Goal: Task Accomplishment & Management: Complete application form

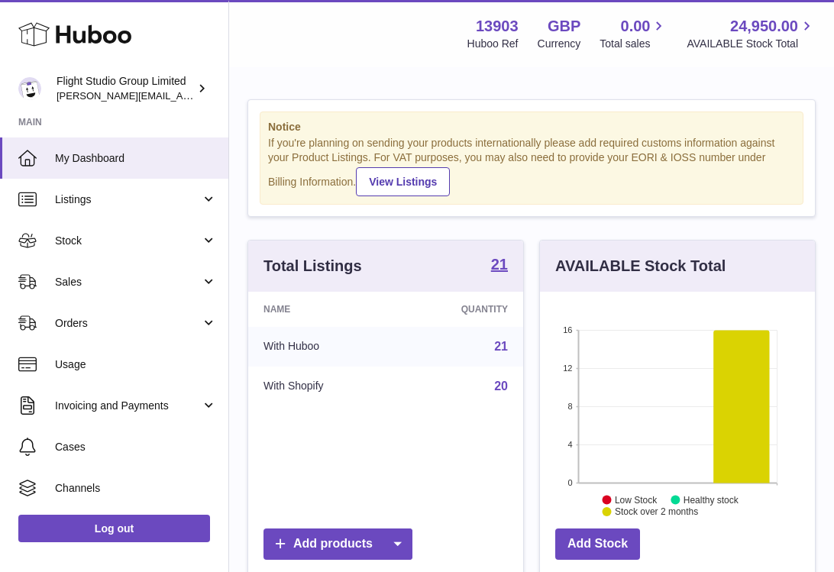
scroll to position [238, 275]
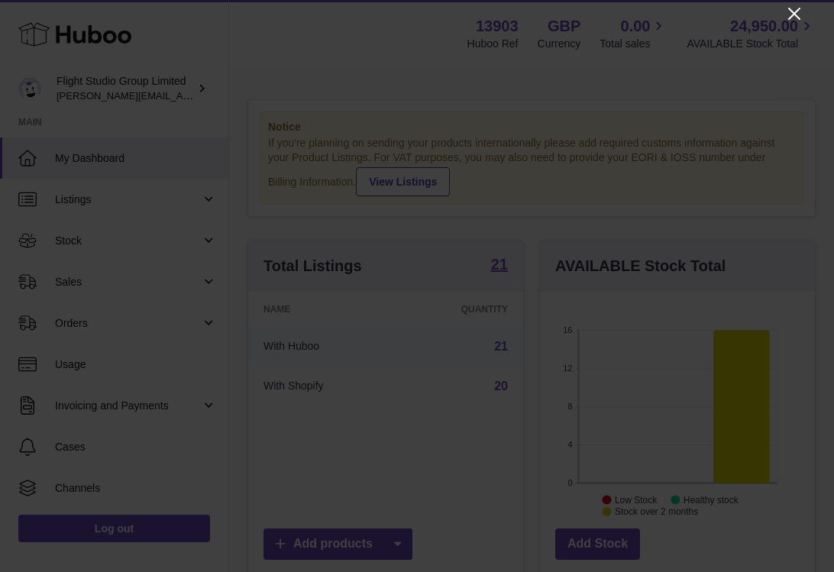
click at [798, 16] on icon "Close" at bounding box center [794, 14] width 18 height 18
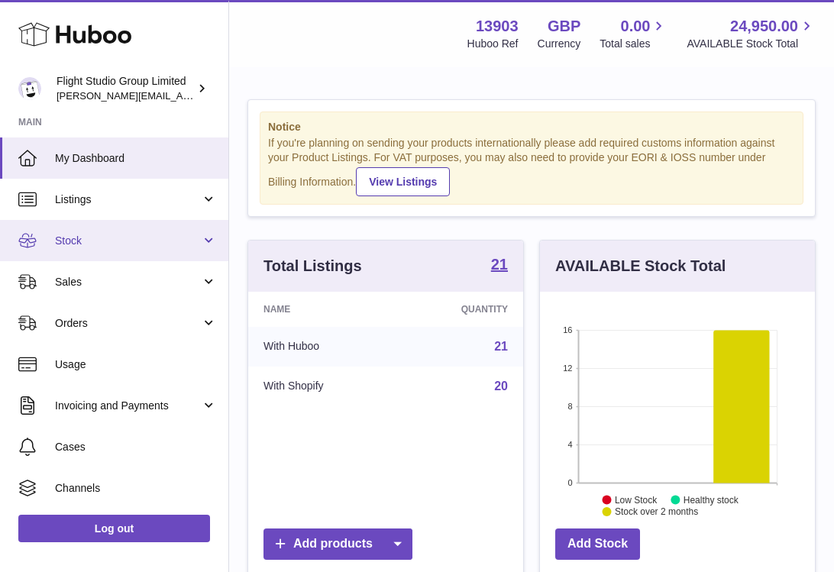
click at [137, 244] on span "Stock" at bounding box center [128, 241] width 146 height 15
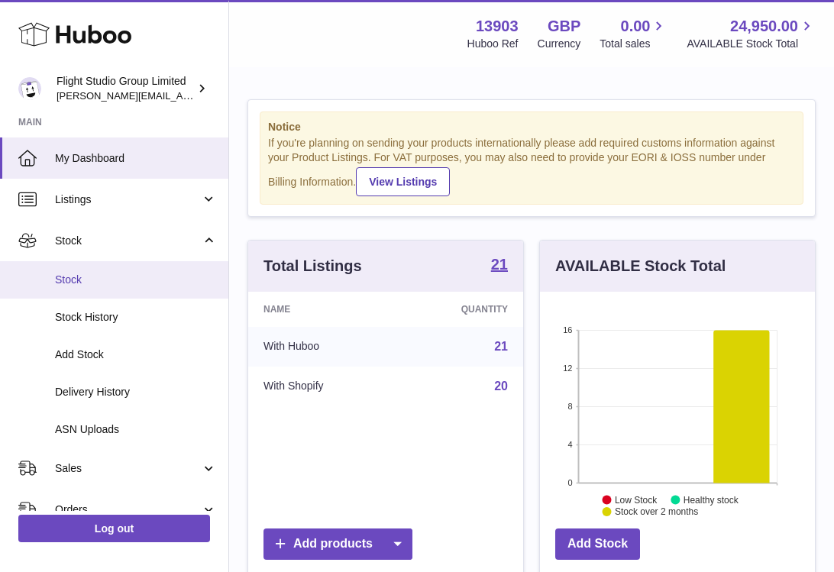
click at [137, 285] on span "Stock" at bounding box center [136, 280] width 162 height 15
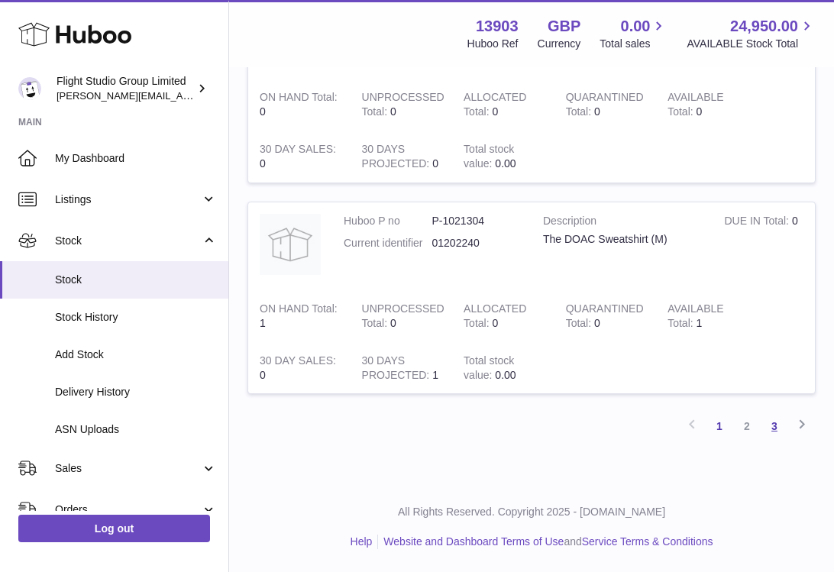
click at [763, 429] on link "3" at bounding box center [773, 425] width 27 height 27
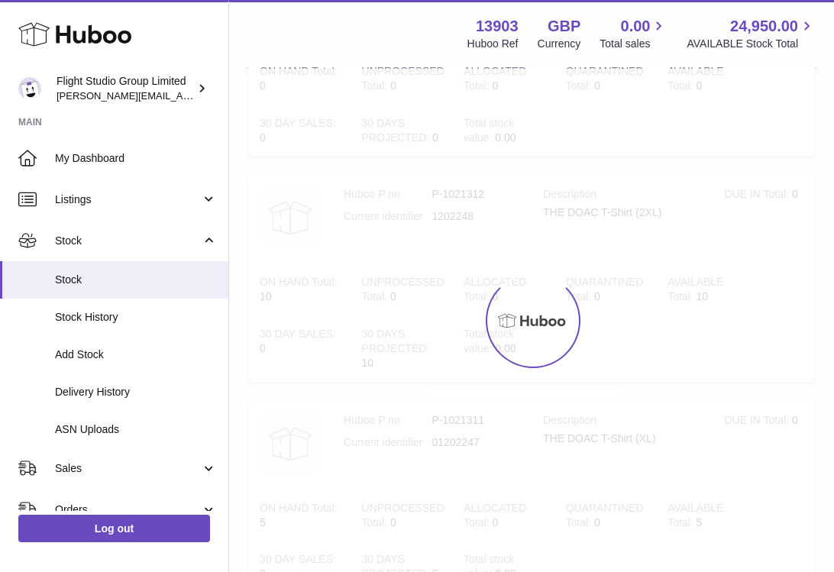
scroll to position [69, 0]
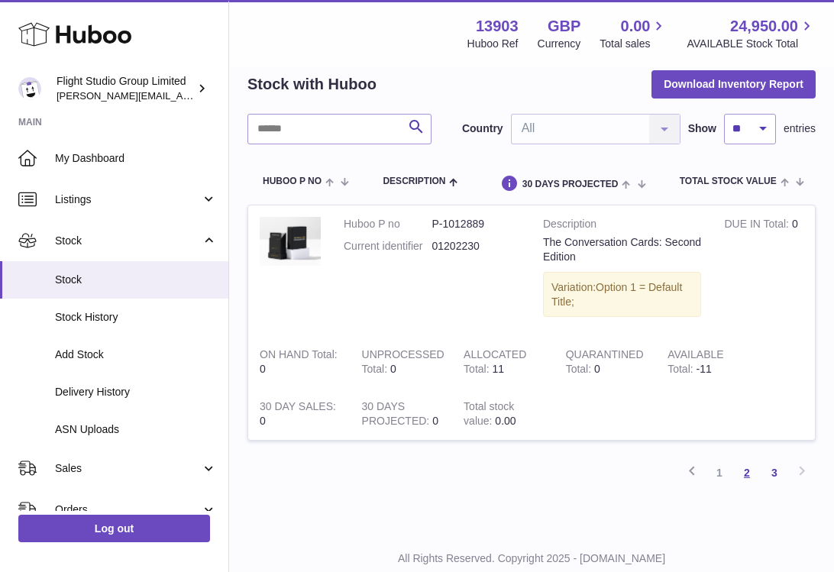
click at [742, 469] on link "2" at bounding box center [746, 472] width 27 height 27
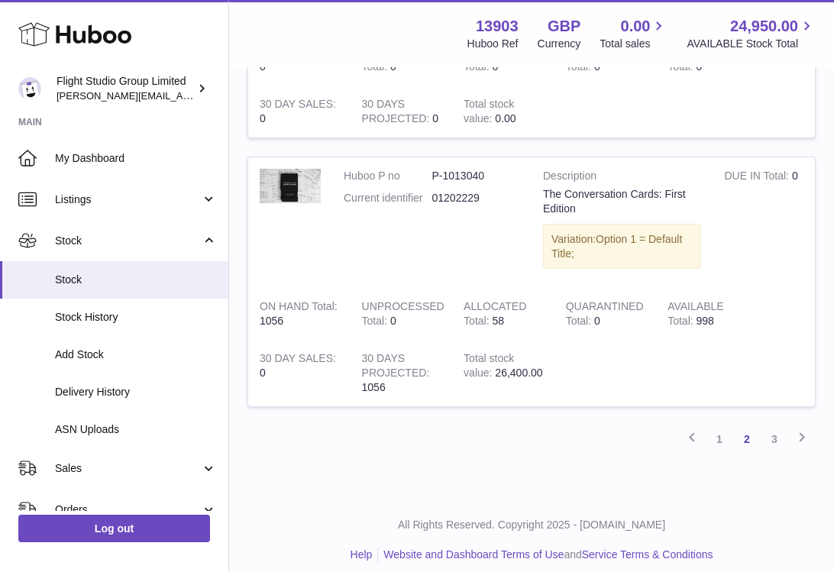
scroll to position [2030, 0]
drag, startPoint x: 703, startPoint y: 324, endPoint x: 724, endPoint y: 324, distance: 20.6
click at [724, 324] on td "AVAILABLE Total 998" at bounding box center [707, 315] width 102 height 52
click at [770, 440] on link "3" at bounding box center [773, 439] width 27 height 27
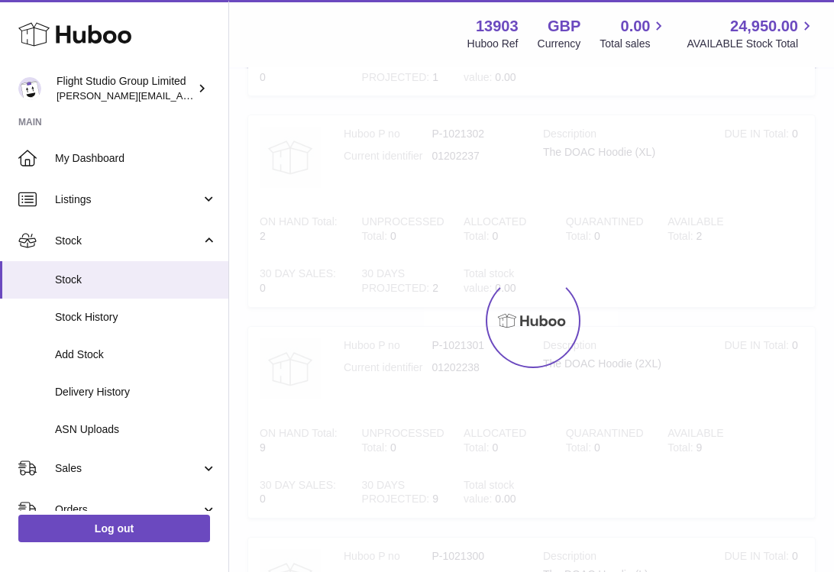
scroll to position [69, 0]
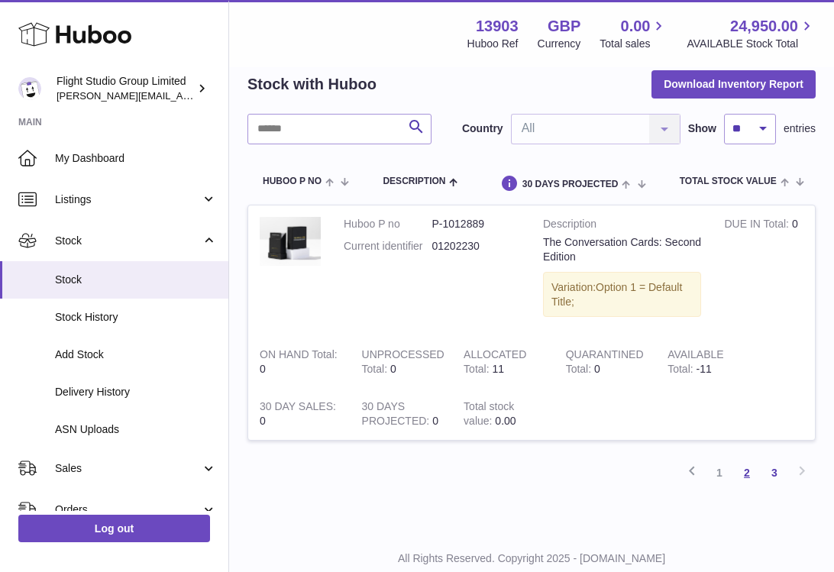
click at [750, 476] on link "2" at bounding box center [746, 472] width 27 height 27
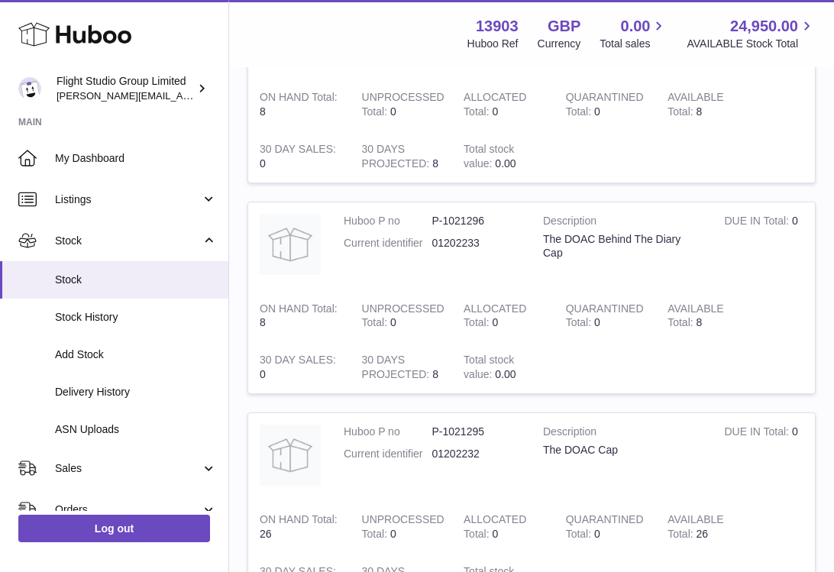
scroll to position [2043, 0]
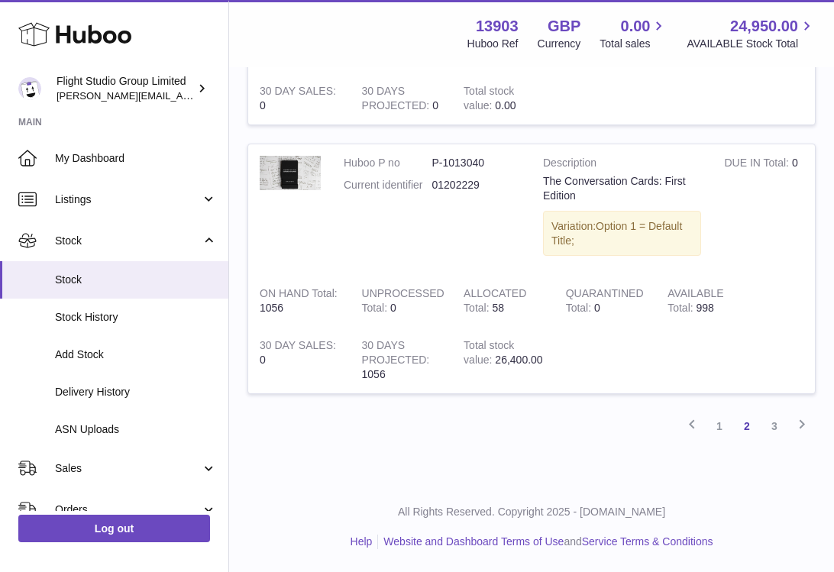
click at [518, 198] on dl "Huboo P no P-1013040 Current identifier 01202229" at bounding box center [431, 178] width 176 height 44
click at [576, 176] on div "The Conversation Cards: First Edition" at bounding box center [622, 188] width 158 height 29
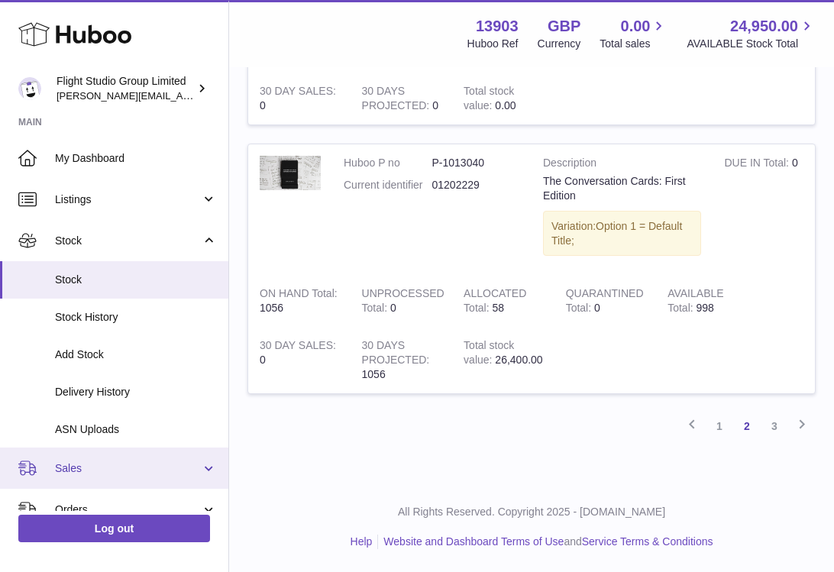
click at [150, 456] on link "Sales" at bounding box center [114, 467] width 228 height 41
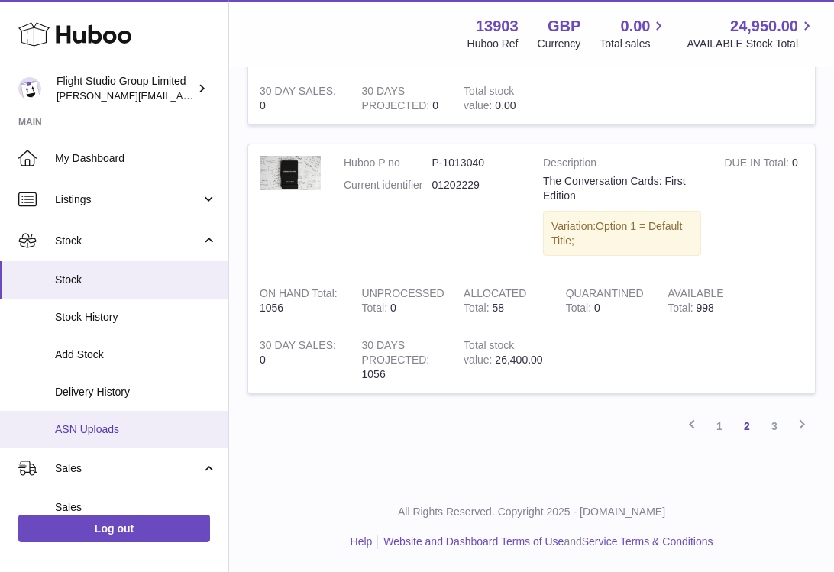
scroll to position [110, 0]
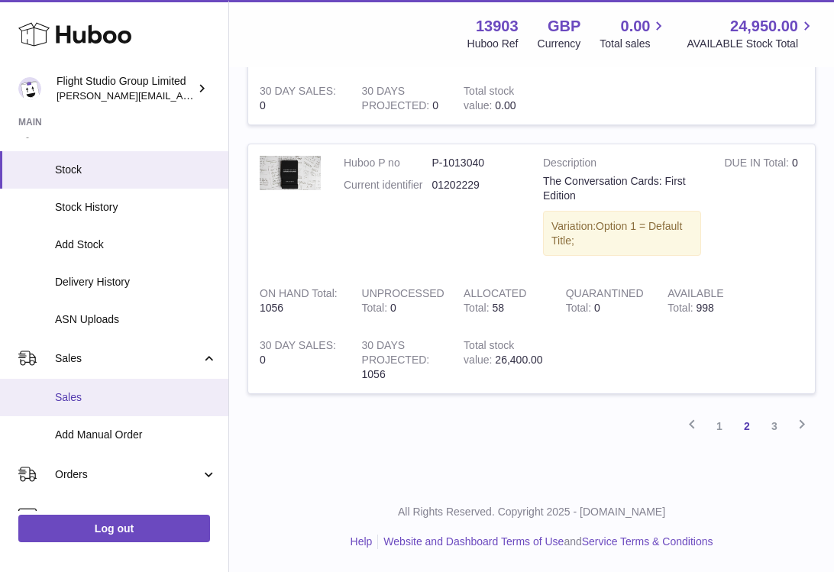
click at [108, 391] on span "Sales" at bounding box center [136, 397] width 162 height 15
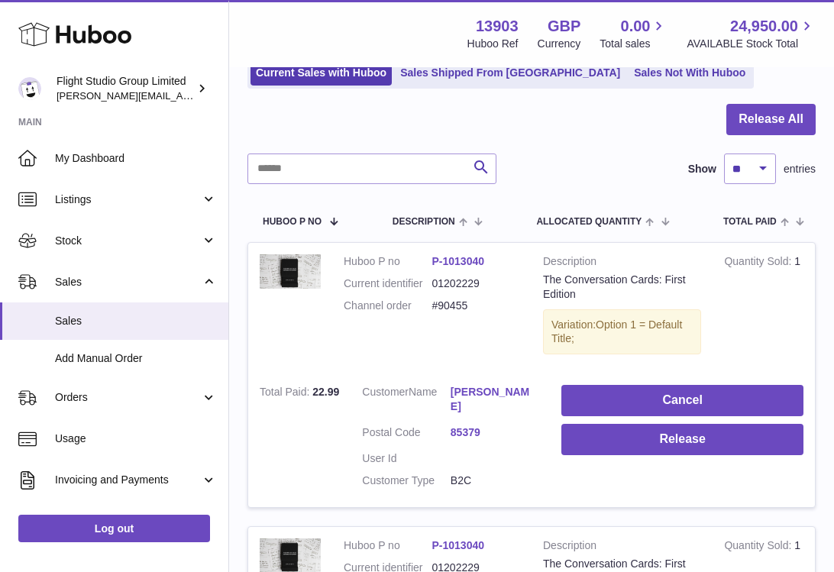
scroll to position [119, 0]
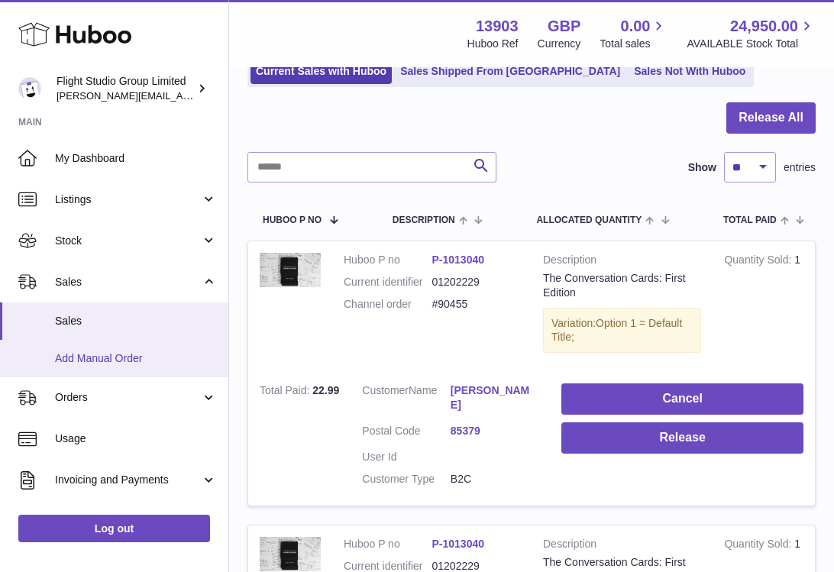
click at [103, 370] on link "Add Manual Order" at bounding box center [114, 358] width 228 height 37
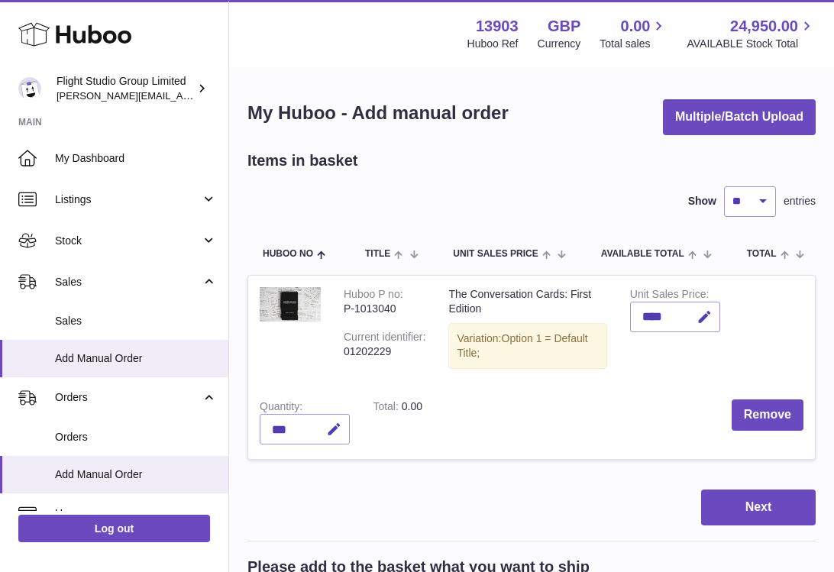
click at [650, 310] on div "****" at bounding box center [675, 317] width 90 height 31
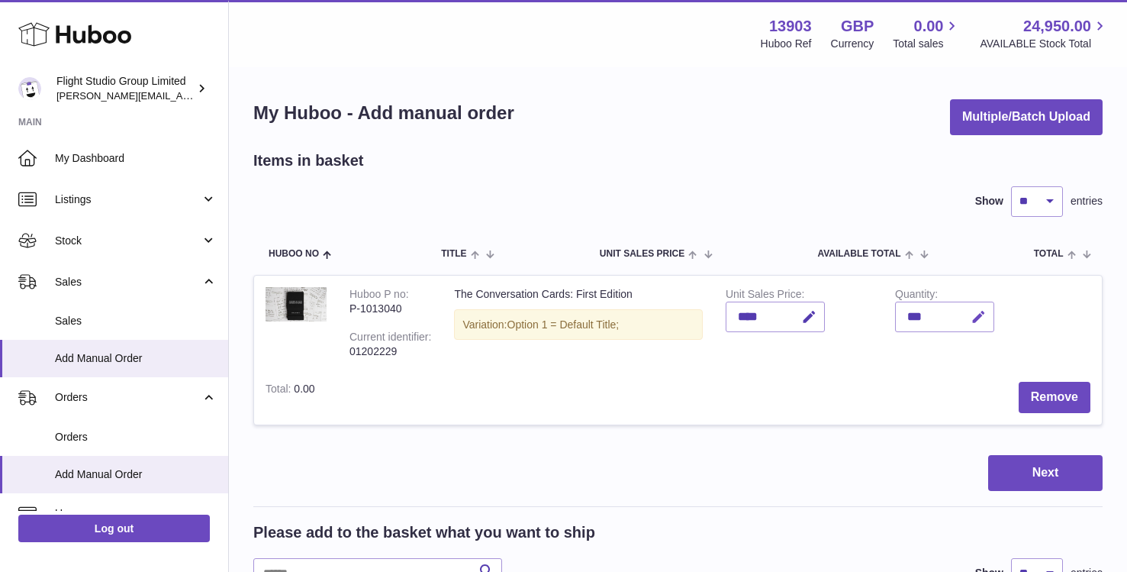
click at [833, 320] on icon "button" at bounding box center [979, 317] width 16 height 16
click at [833, 314] on button "button" at bounding box center [945, 317] width 29 height 24
click at [833, 318] on icon "button" at bounding box center [979, 317] width 16 height 16
type input "*"
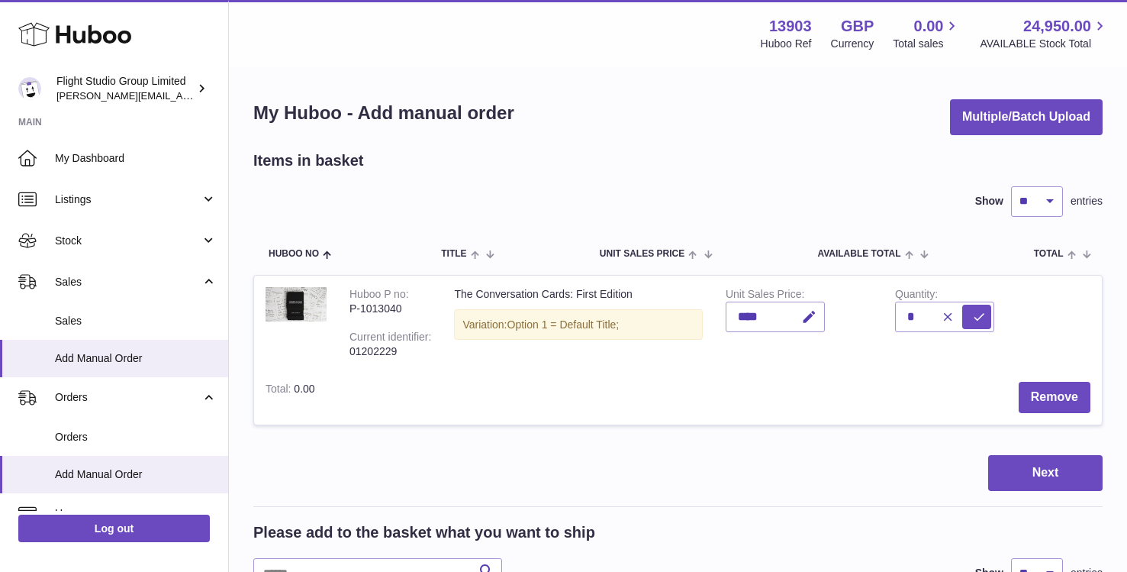
click at [833, 315] on td "Quantity *" at bounding box center [968, 323] width 169 height 95
click at [833, 323] on button "submit" at bounding box center [977, 317] width 29 height 24
click at [833, 469] on button "Next" at bounding box center [1046, 473] width 114 height 36
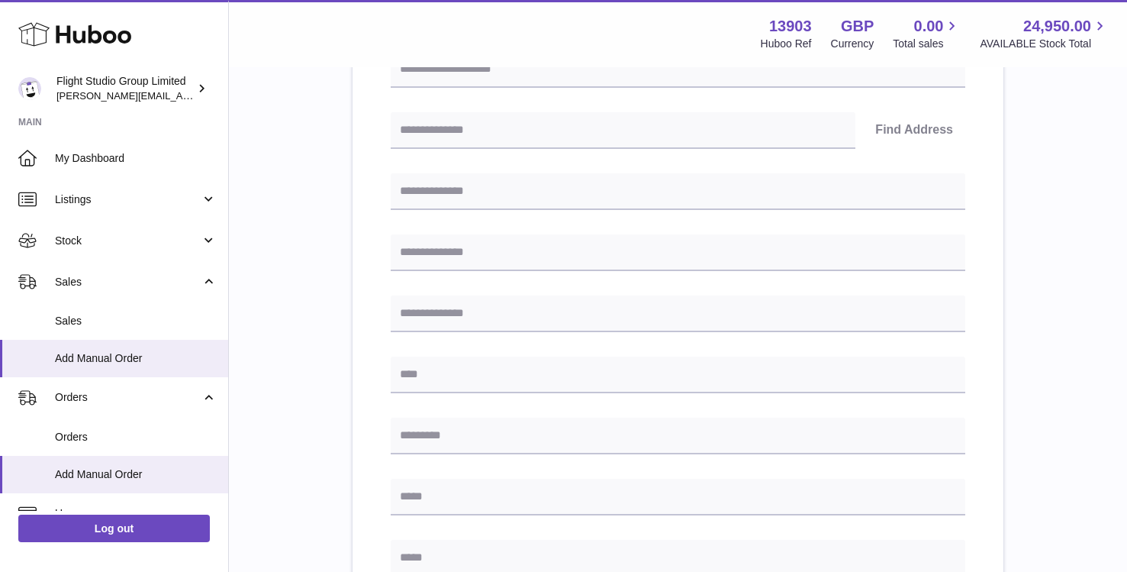
scroll to position [50, 0]
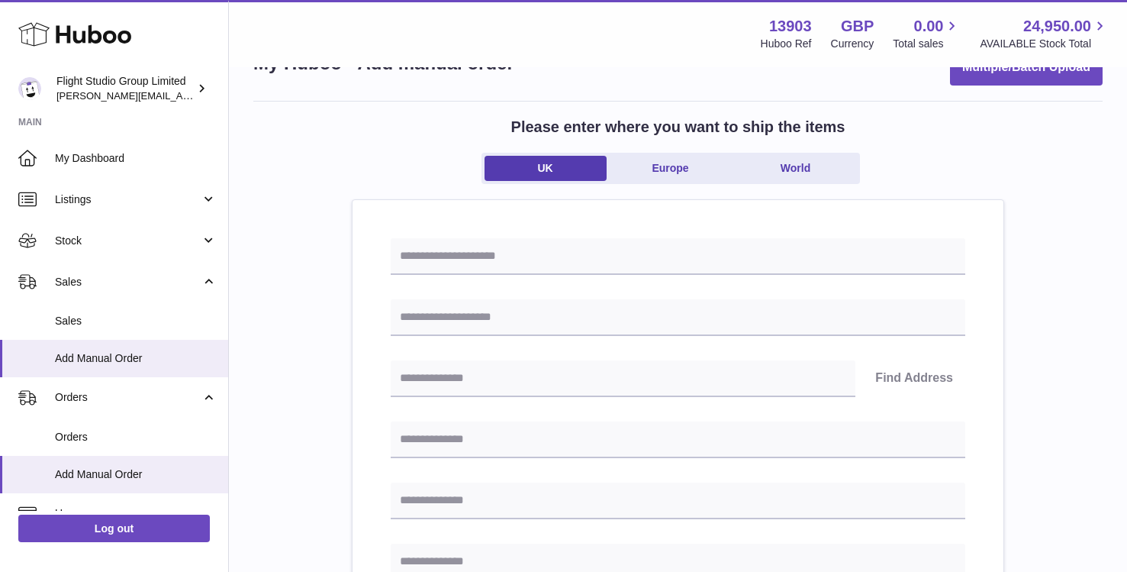
click at [519, 250] on input "text" at bounding box center [678, 256] width 575 height 37
type input "*"
type input "*******"
click at [469, 319] on input "text" at bounding box center [678, 317] width 575 height 37
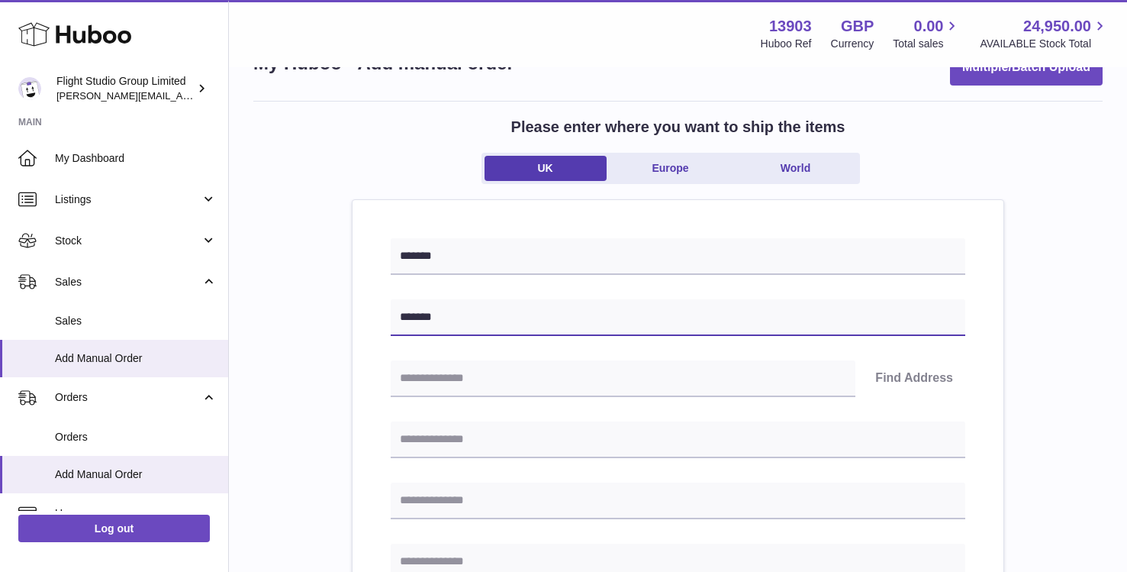
type input "*******"
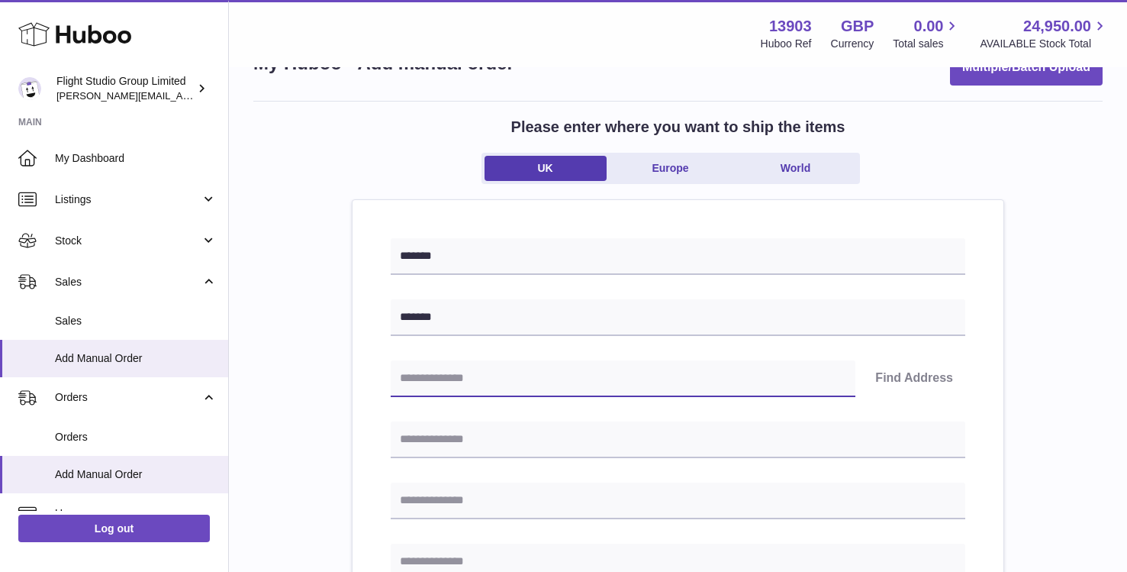
click at [433, 373] on input "text" at bounding box center [623, 378] width 465 height 37
type input "********"
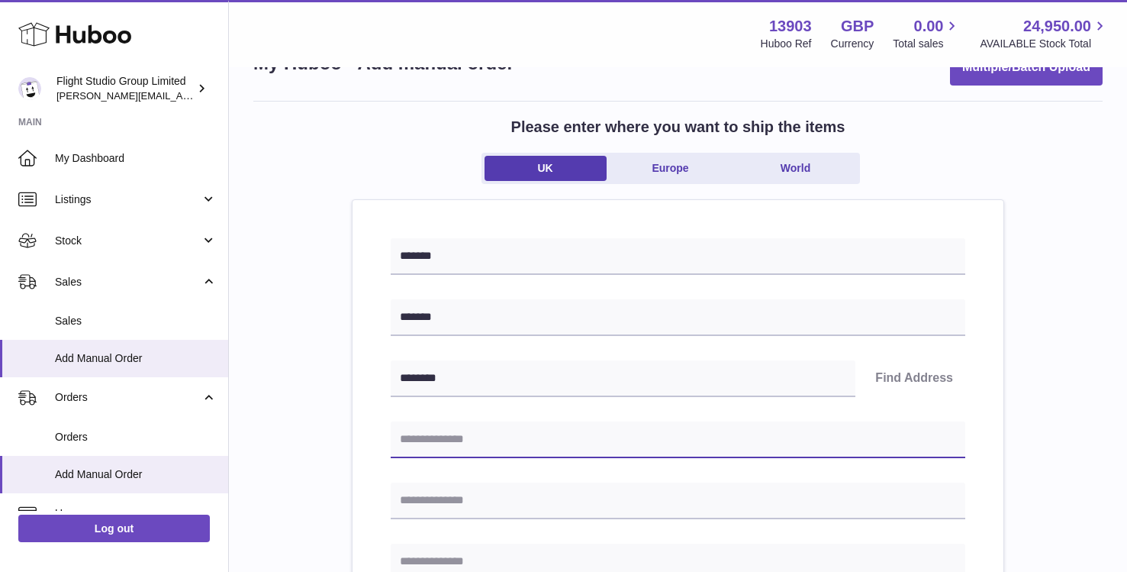
type input "**********"
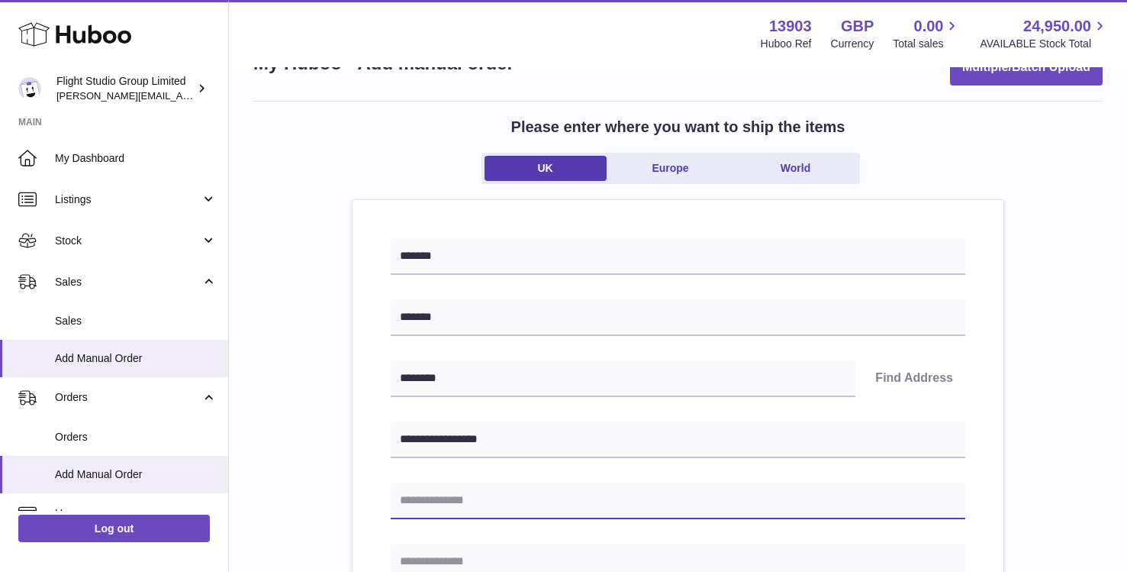
type input "******"
type input "********"
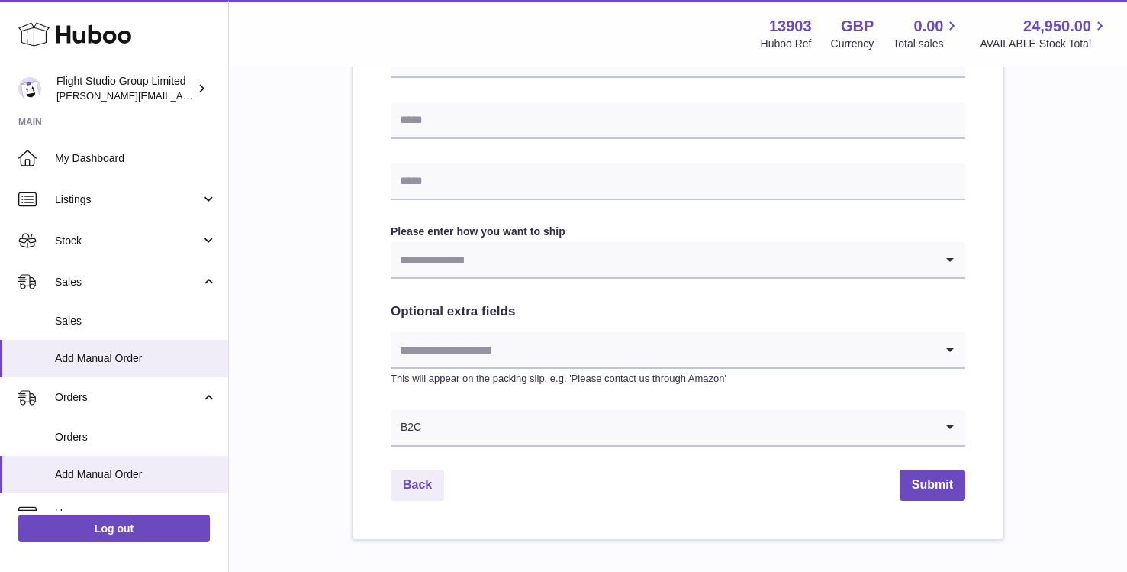
scroll to position [713, 0]
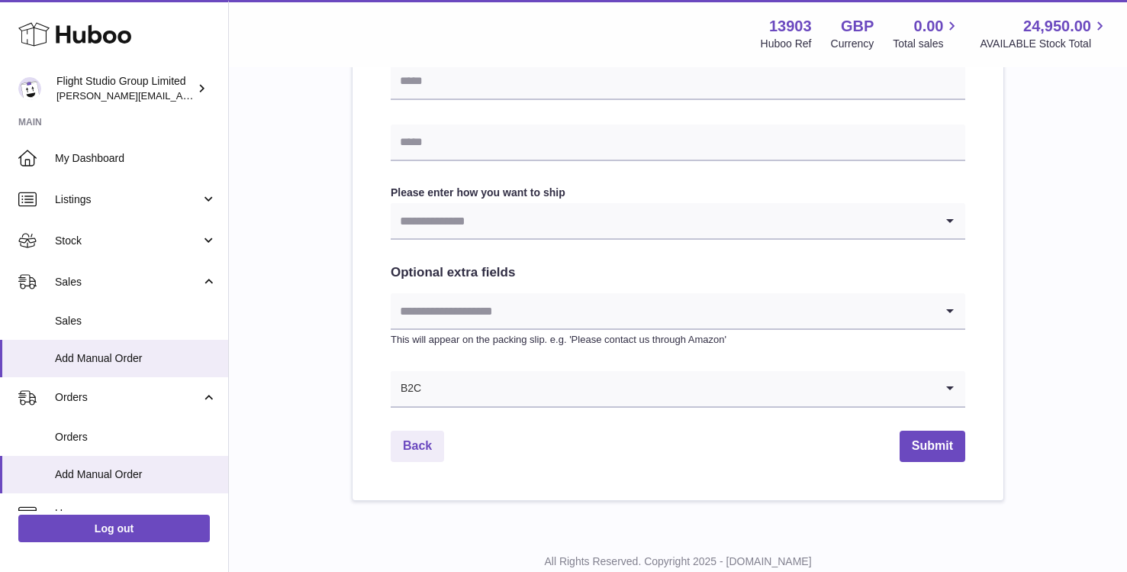
click at [483, 376] on input "Search for option" at bounding box center [678, 388] width 513 height 35
click at [473, 324] on input "Search for option" at bounding box center [663, 310] width 544 height 35
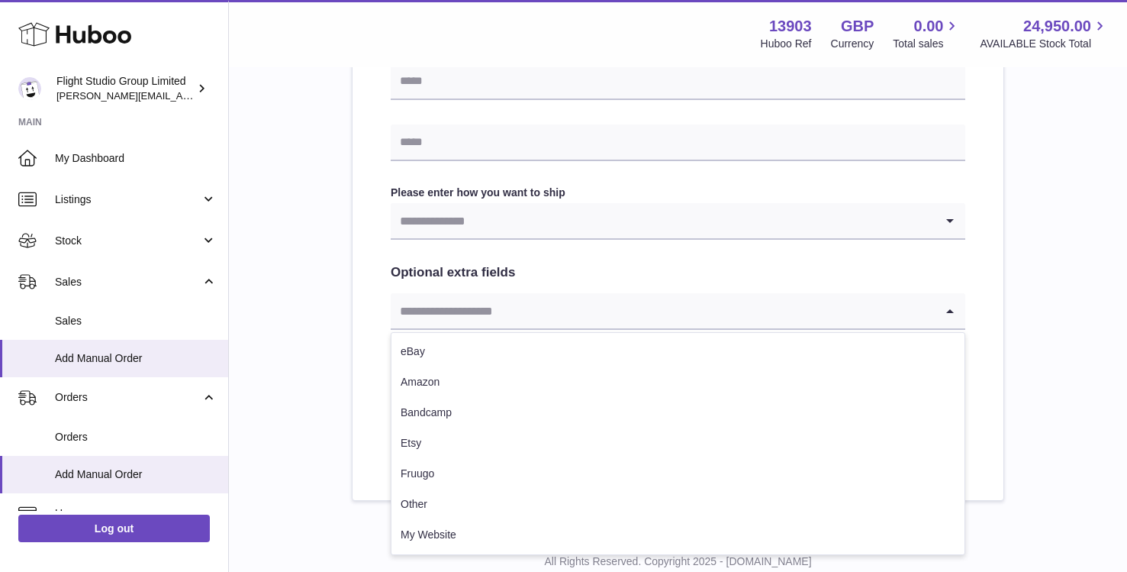
click at [366, 291] on div "**********" at bounding box center [678, 18] width 651 height 963
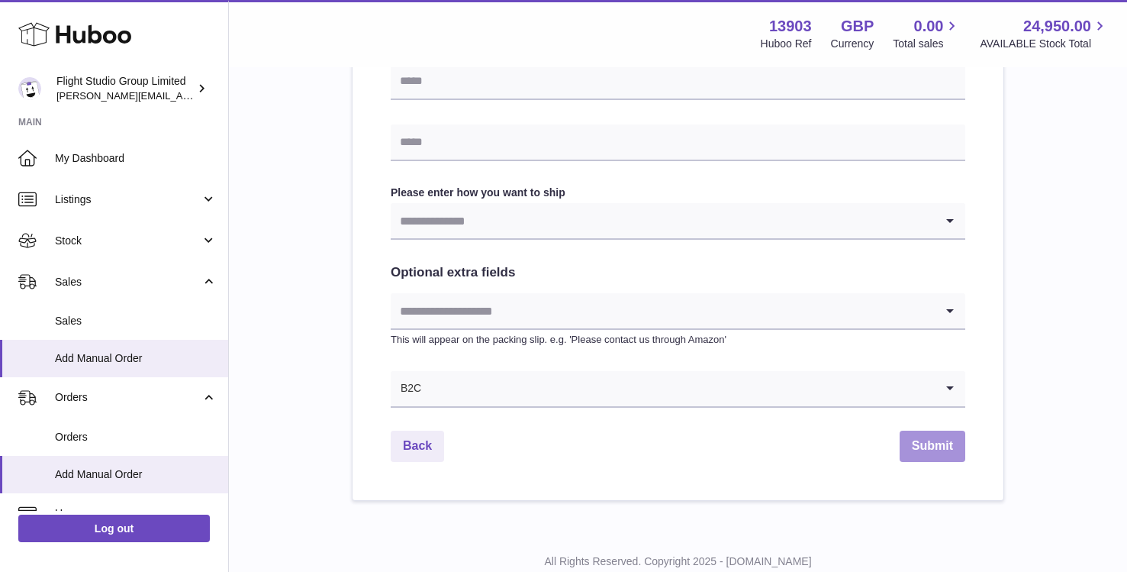
click at [833, 436] on button "Submit" at bounding box center [933, 446] width 66 height 31
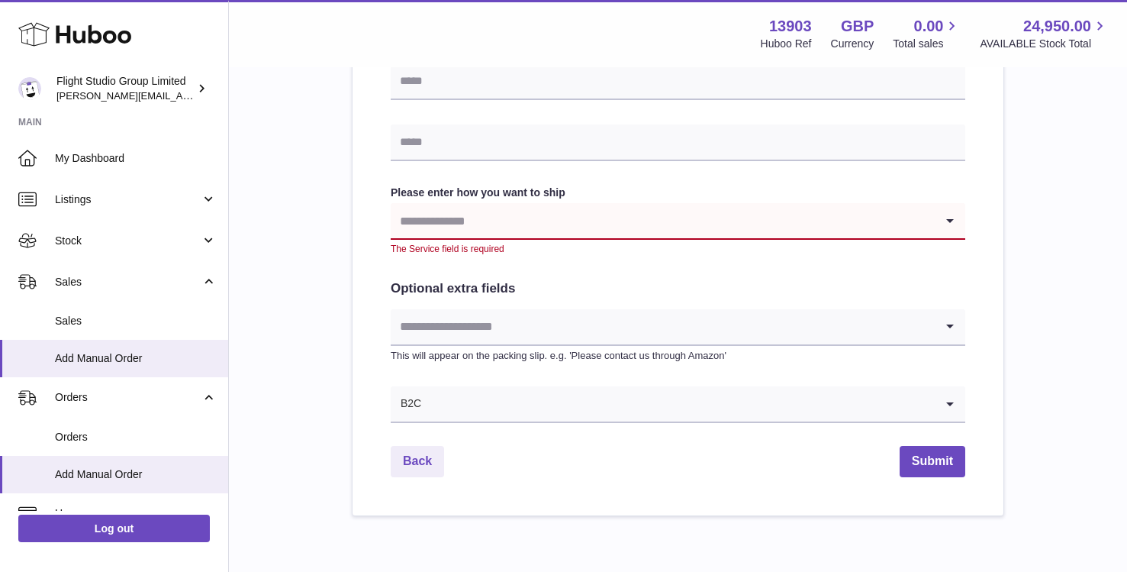
click at [639, 214] on input "Search for option" at bounding box center [663, 220] width 544 height 35
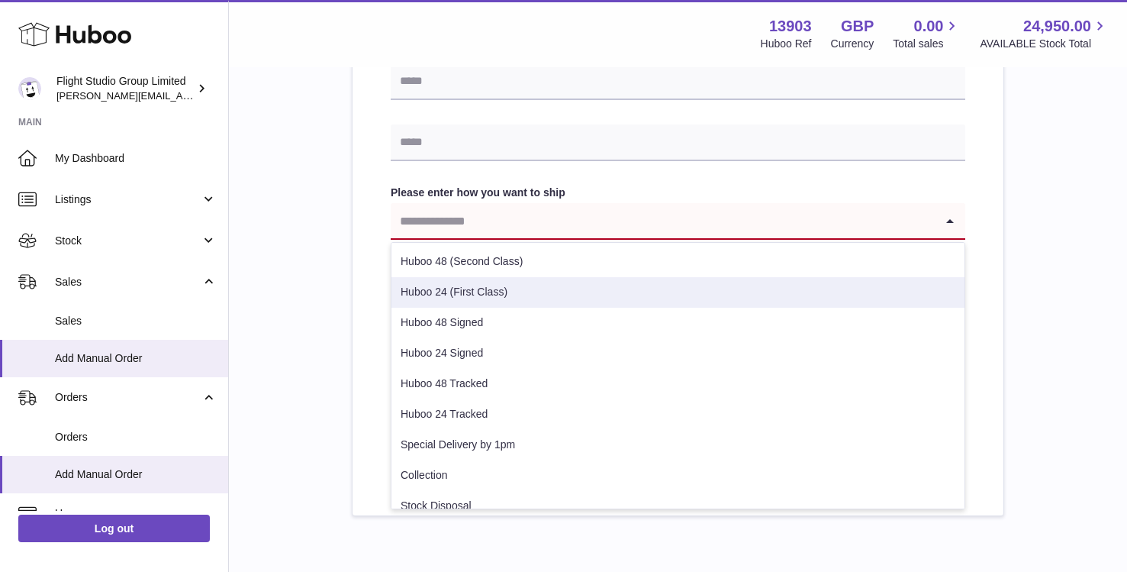
click at [567, 288] on li "Huboo 24 (First Class)" at bounding box center [678, 292] width 573 height 31
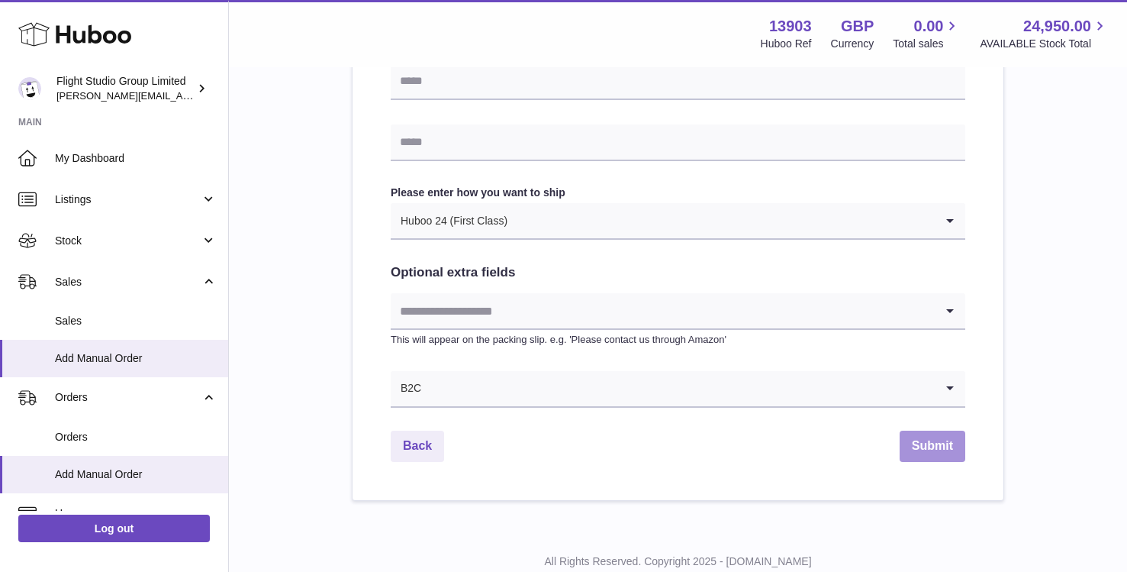
click at [833, 445] on button "Submit" at bounding box center [933, 446] width 66 height 31
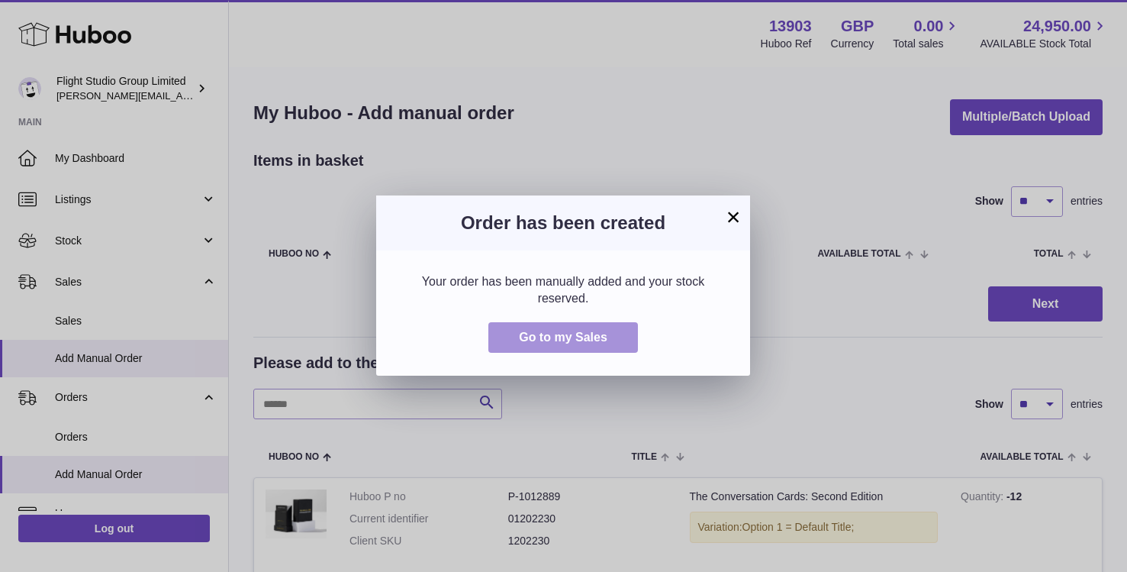
click at [599, 331] on span "Go to my Sales" at bounding box center [563, 337] width 89 height 13
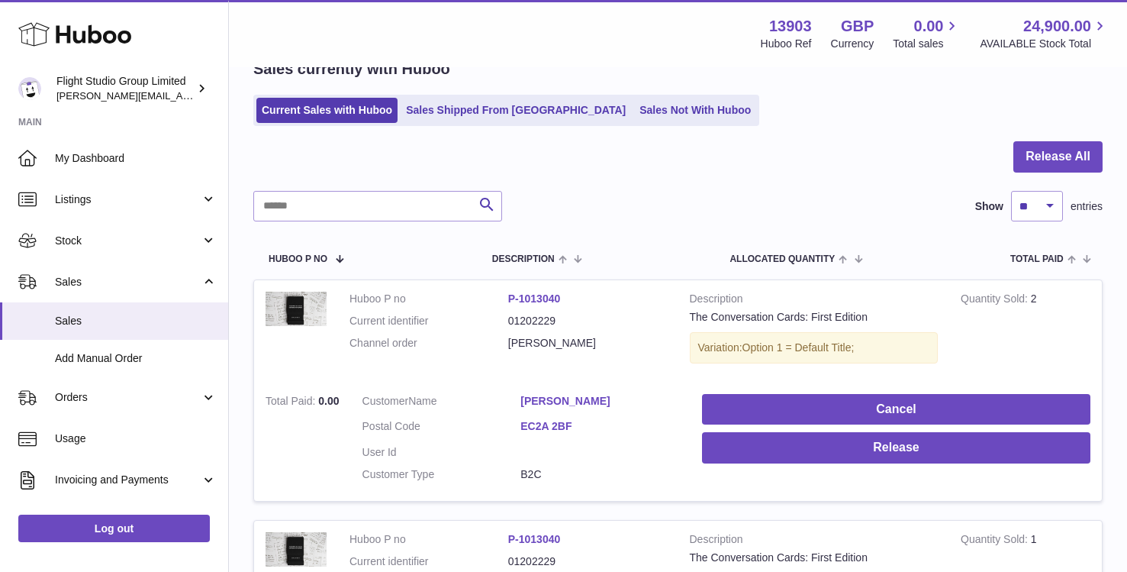
scroll to position [89, 0]
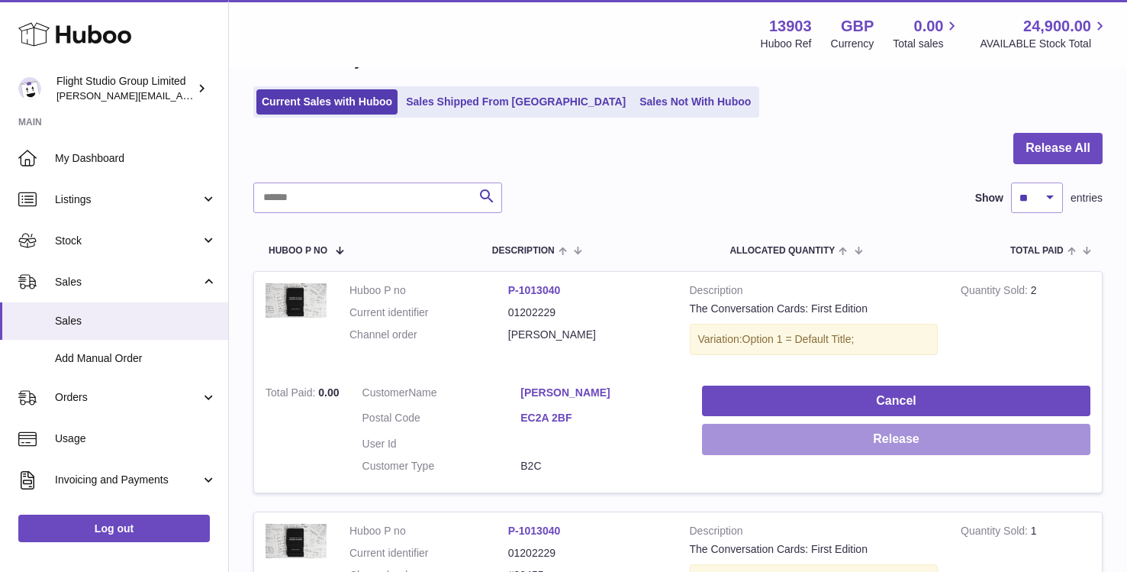
click at [741, 443] on button "Release" at bounding box center [896, 439] width 389 height 31
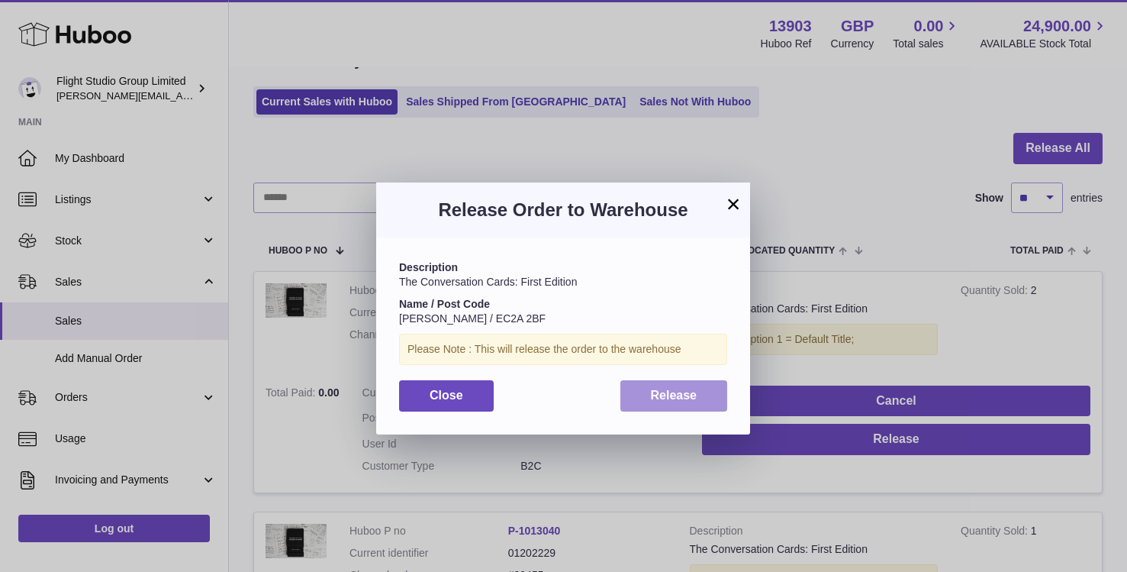
click at [679, 405] on button "Release" at bounding box center [675, 395] width 108 height 31
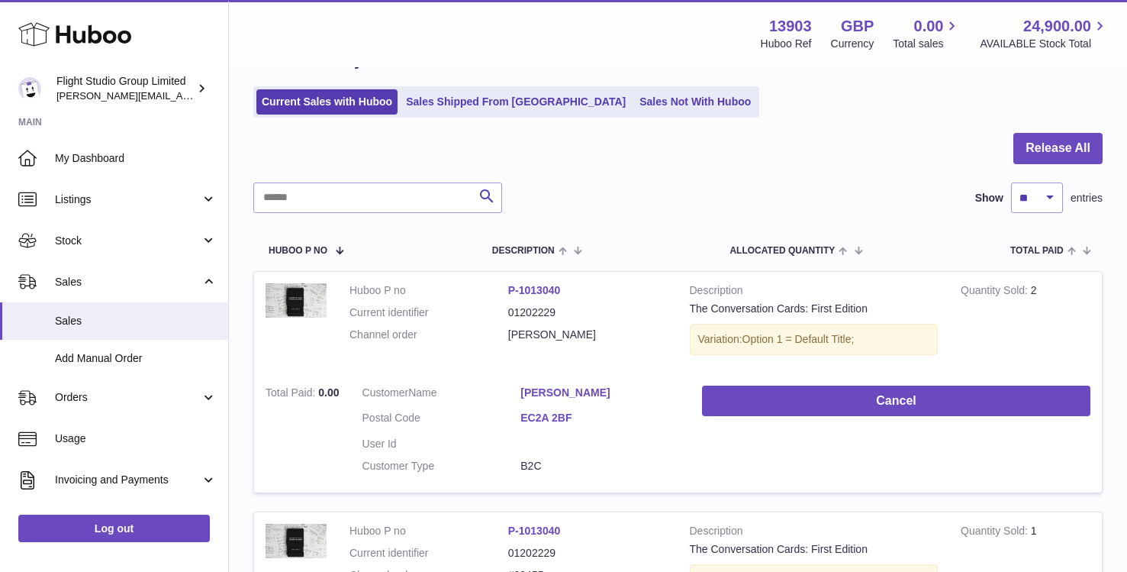
scroll to position [191, 0]
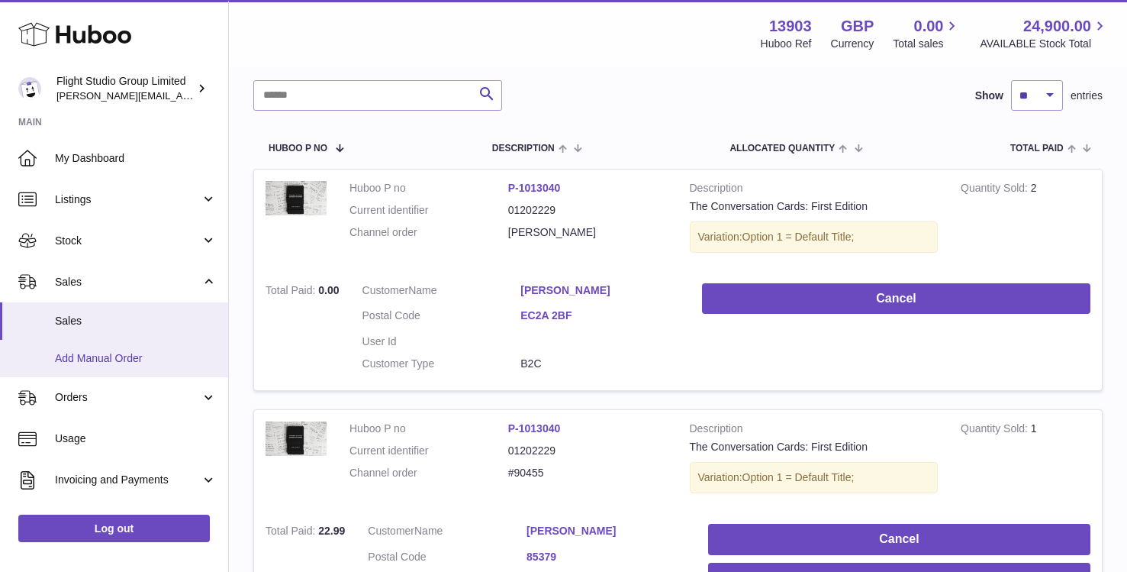
click at [160, 357] on span "Add Manual Order" at bounding box center [136, 358] width 162 height 15
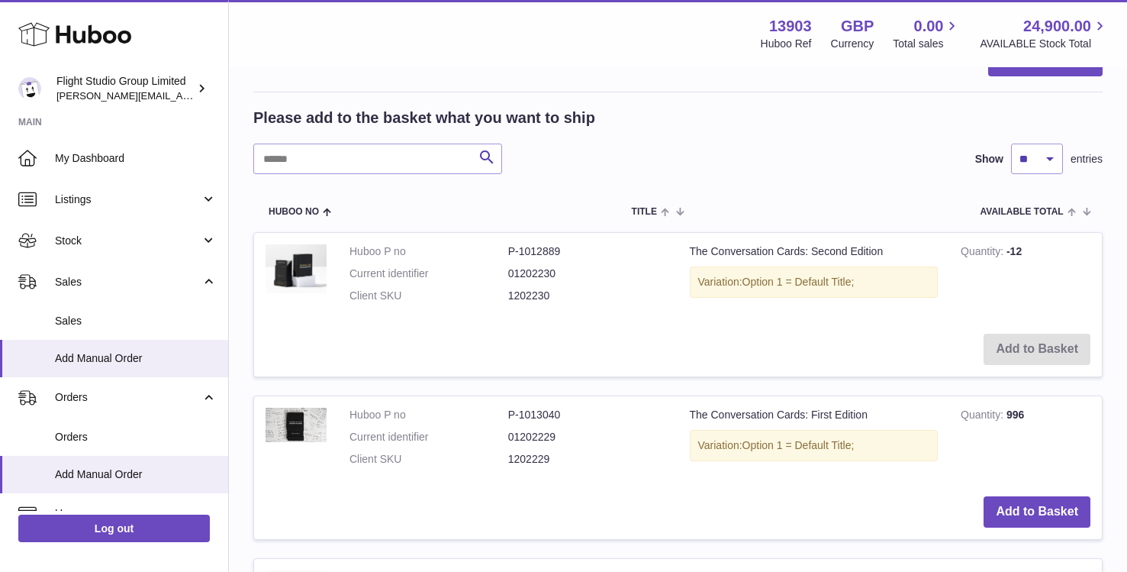
scroll to position [343, 0]
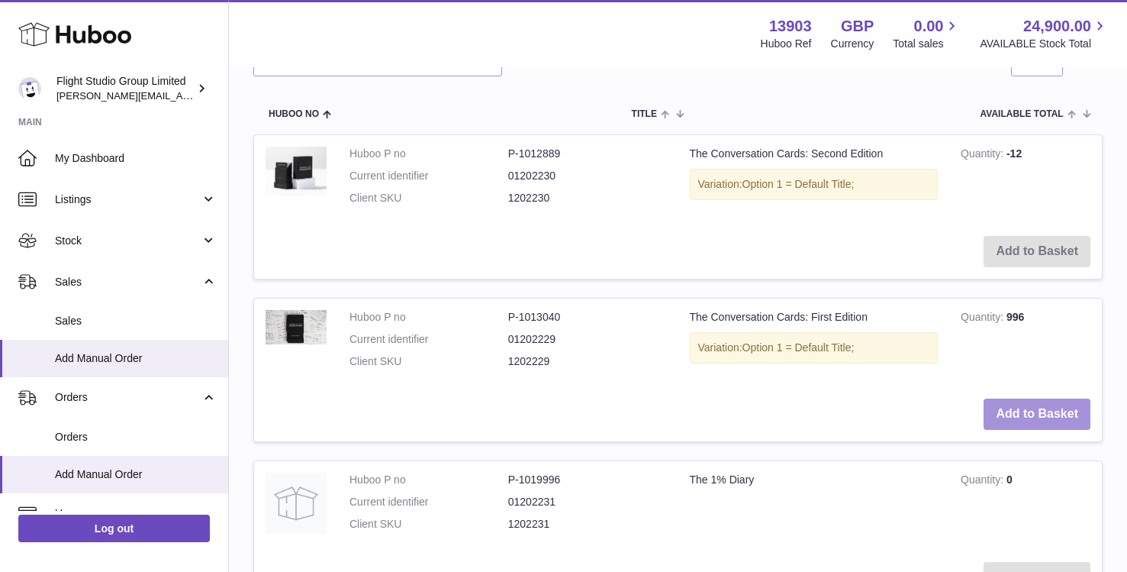
click at [1009, 410] on button "Add to Basket" at bounding box center [1037, 413] width 107 height 31
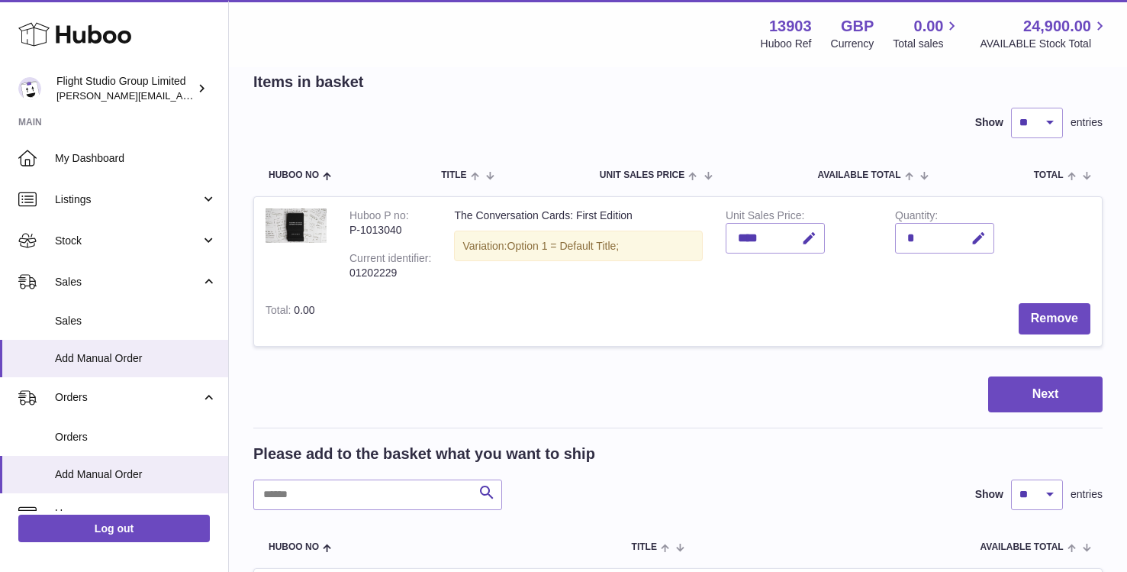
scroll to position [0, 0]
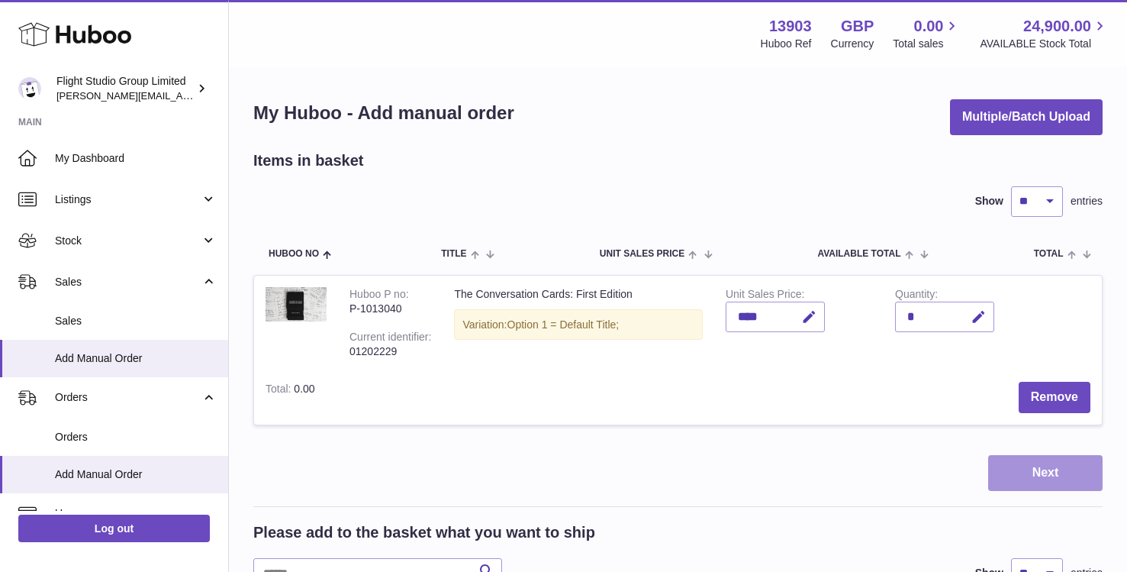
click at [1014, 467] on button "Next" at bounding box center [1046, 473] width 114 height 36
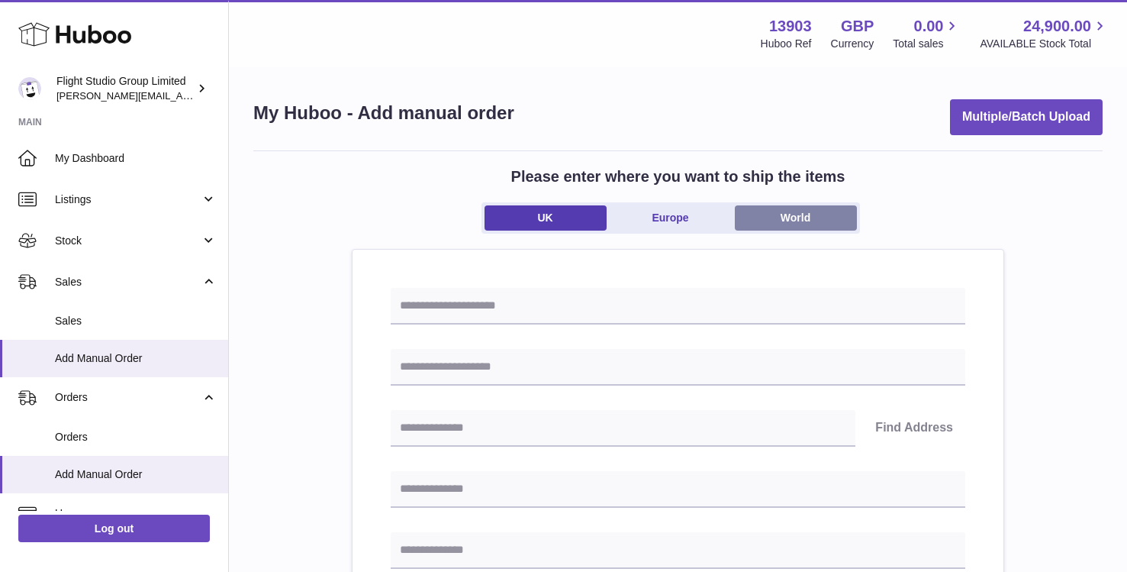
click at [758, 215] on link "World" at bounding box center [796, 217] width 122 height 25
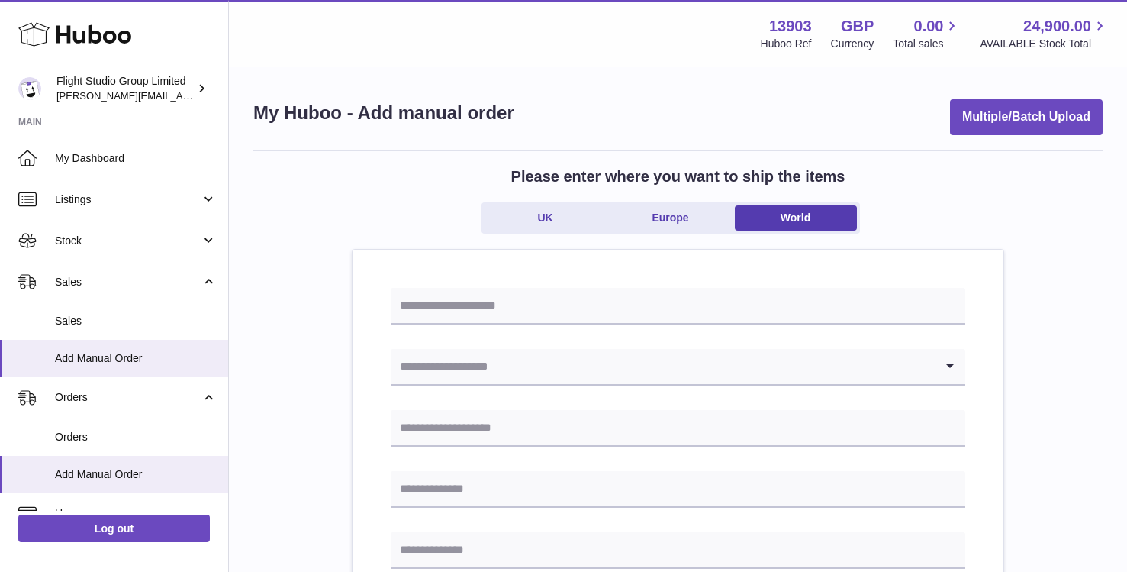
click at [655, 380] on input "Search for option" at bounding box center [663, 366] width 544 height 35
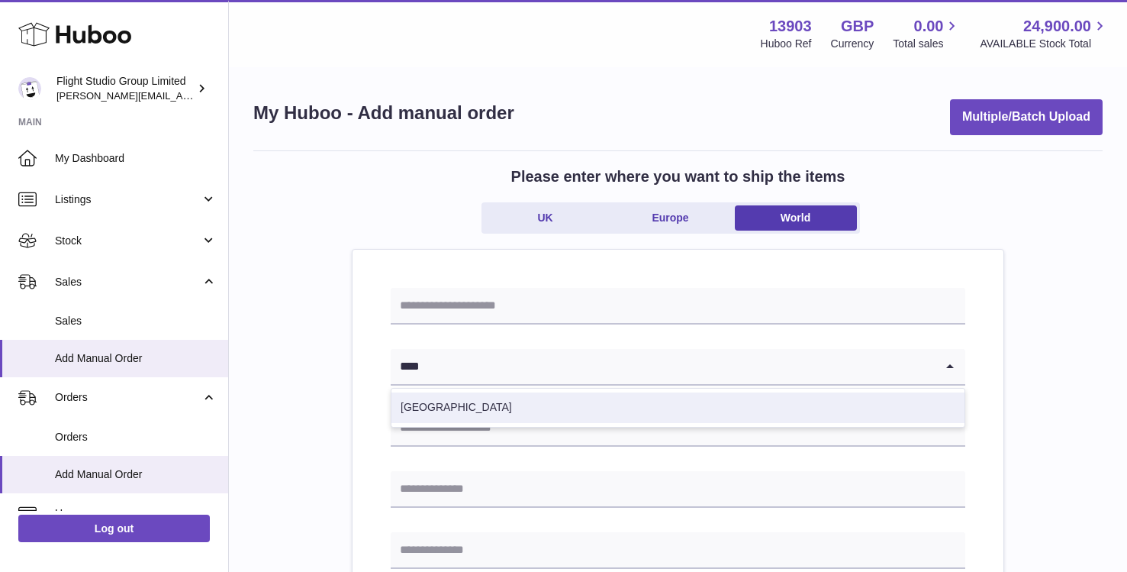
click at [447, 412] on li "Singapore" at bounding box center [678, 407] width 573 height 31
type input "****"
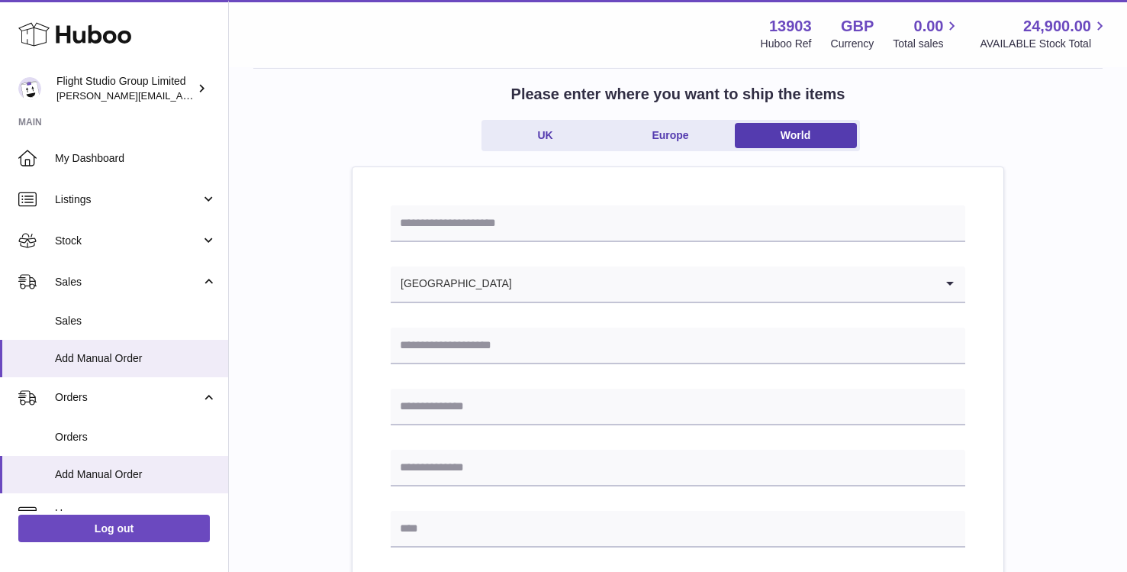
scroll to position [85, 0]
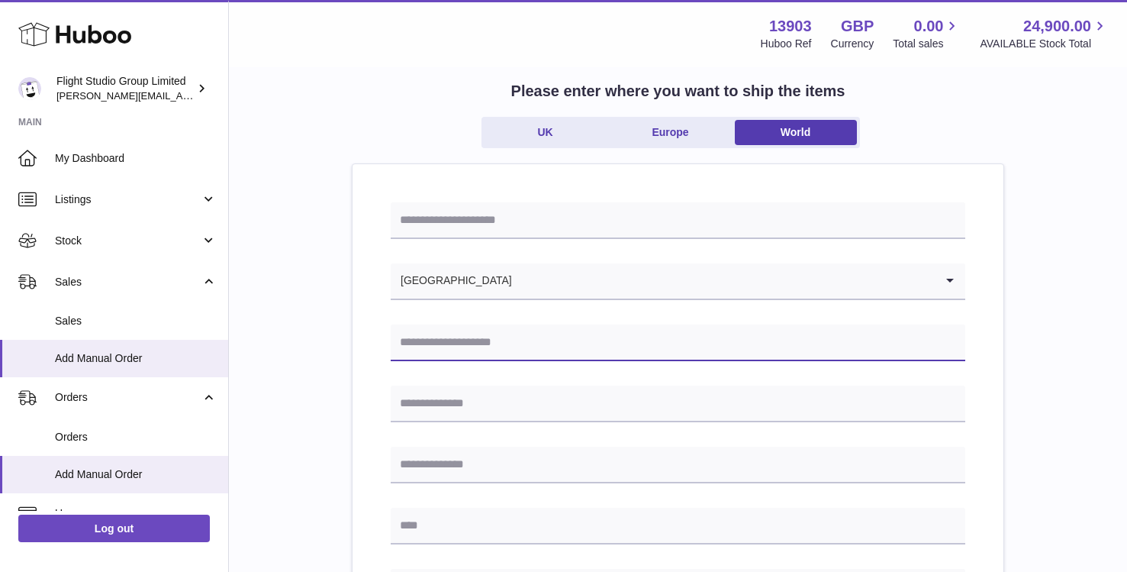
click at [427, 331] on input "text" at bounding box center [678, 342] width 575 height 37
click at [436, 279] on div "Singapore" at bounding box center [663, 280] width 544 height 35
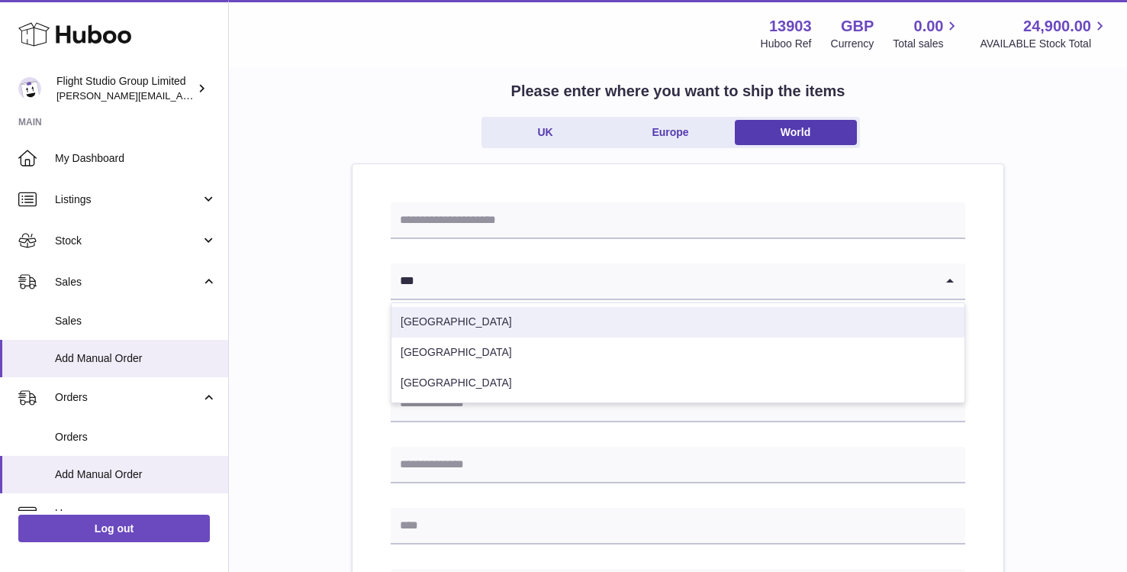
scroll to position [0, 0]
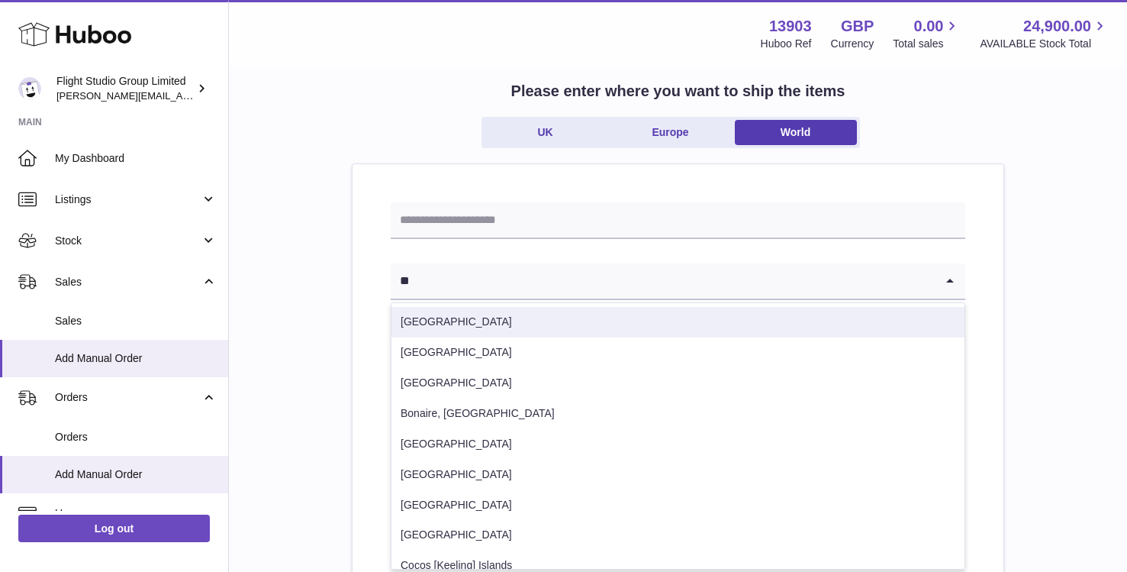
type input "*"
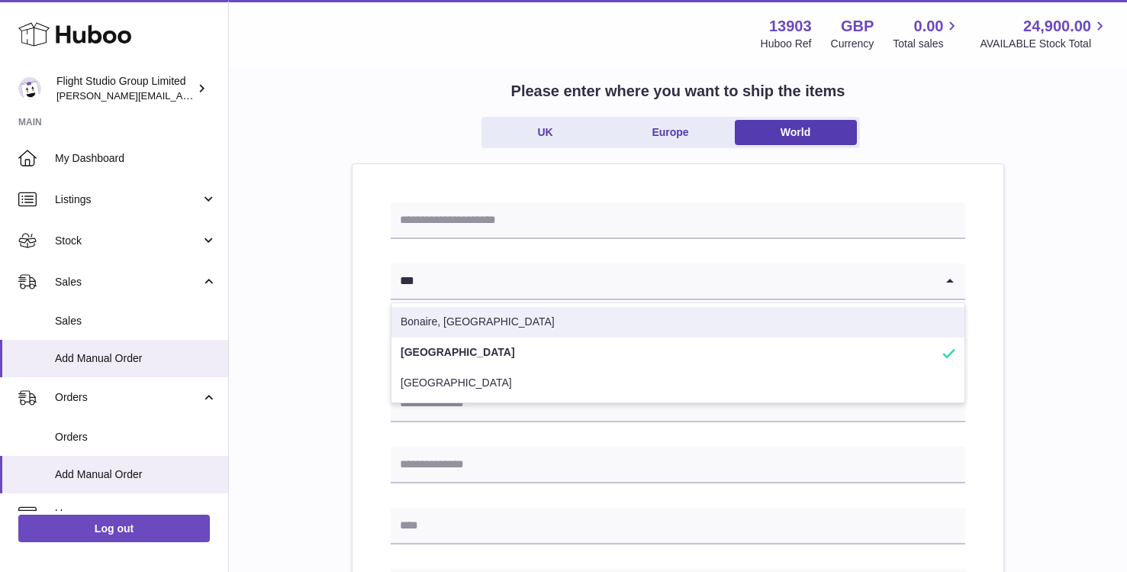
click at [447, 356] on li "Singapore" at bounding box center [678, 352] width 573 height 31
type input "***"
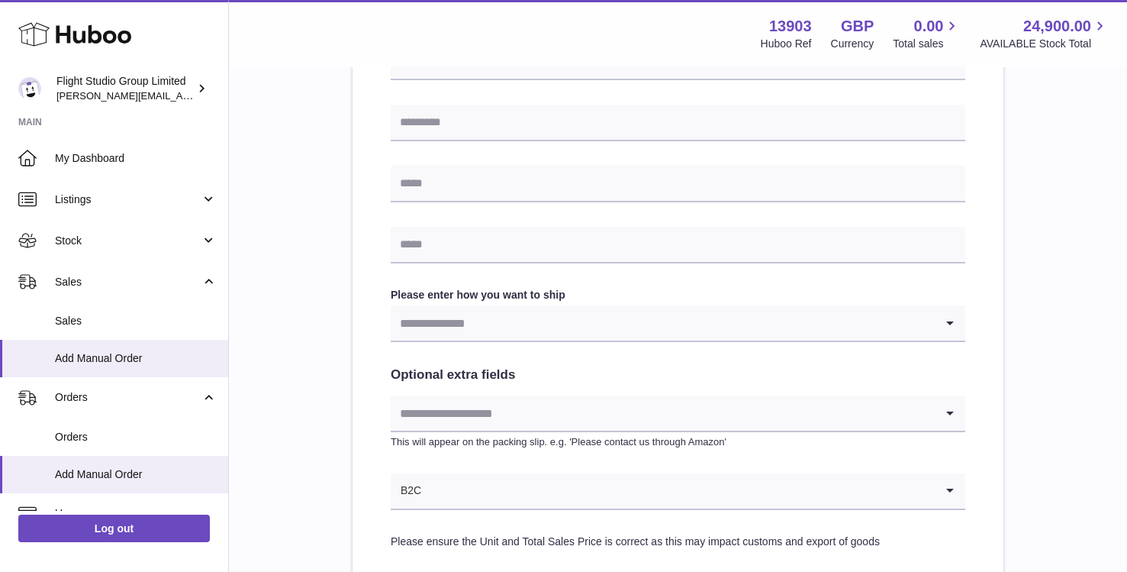
scroll to position [611, 0]
click at [438, 327] on input "Search for option" at bounding box center [663, 322] width 544 height 35
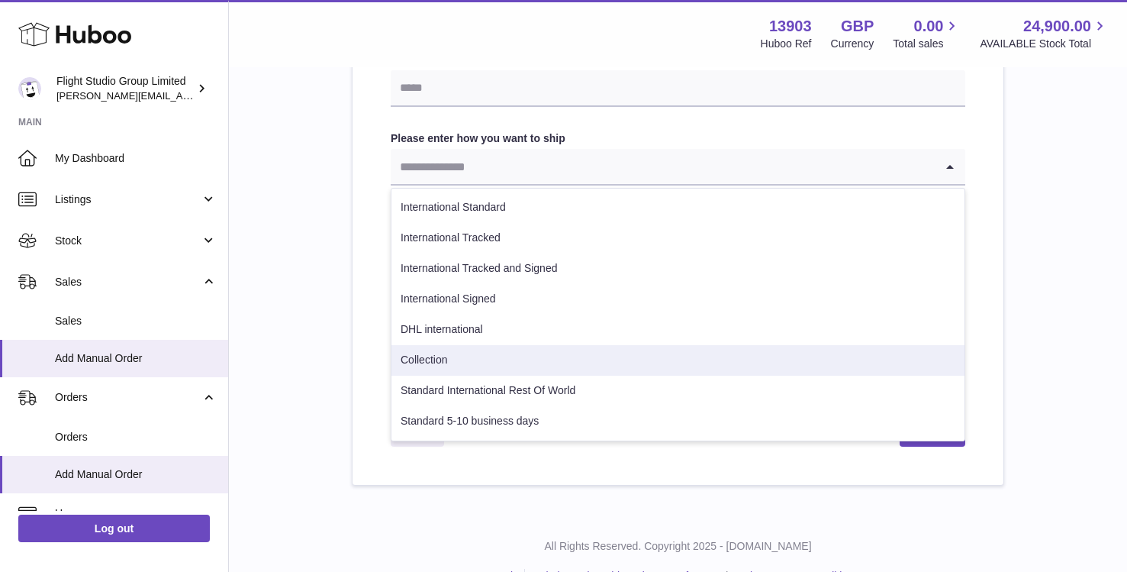
scroll to position [770, 0]
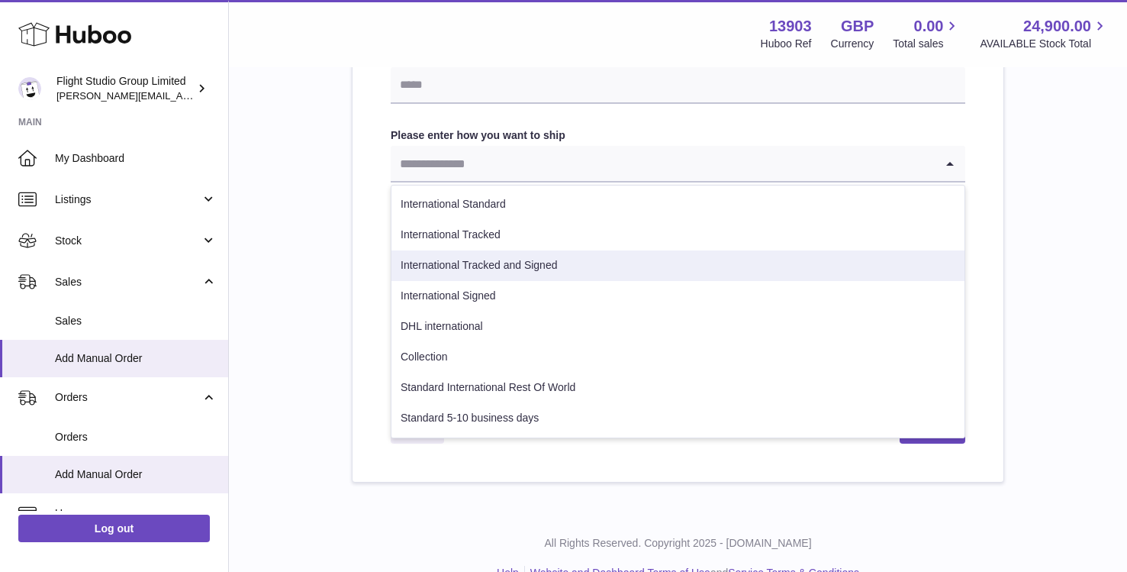
click at [414, 273] on li "International Tracked and Signed" at bounding box center [678, 265] width 573 height 31
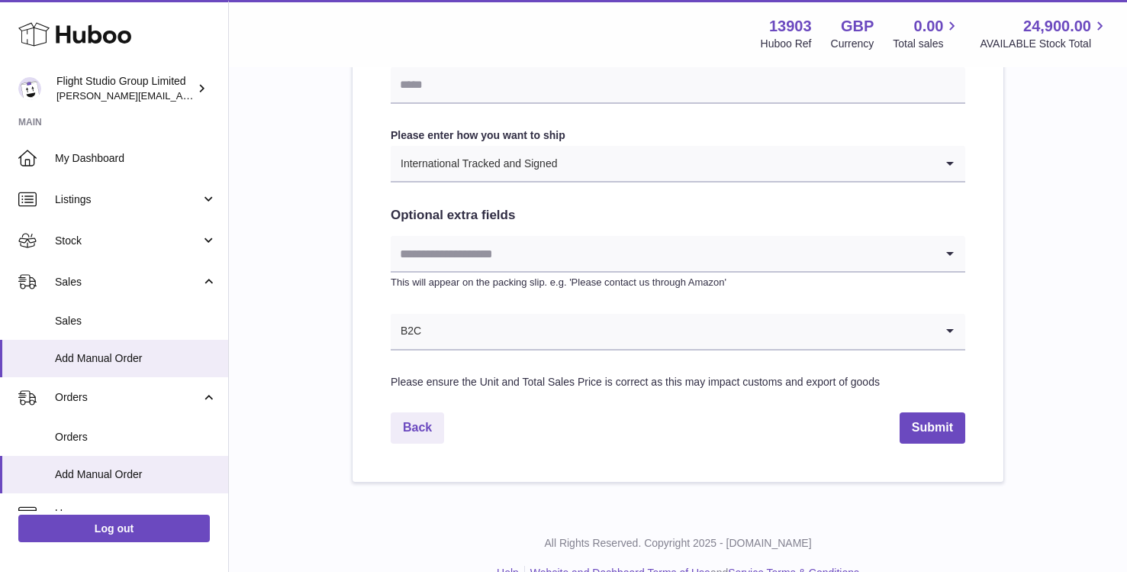
click at [418, 250] on input "Search for option" at bounding box center [663, 253] width 544 height 35
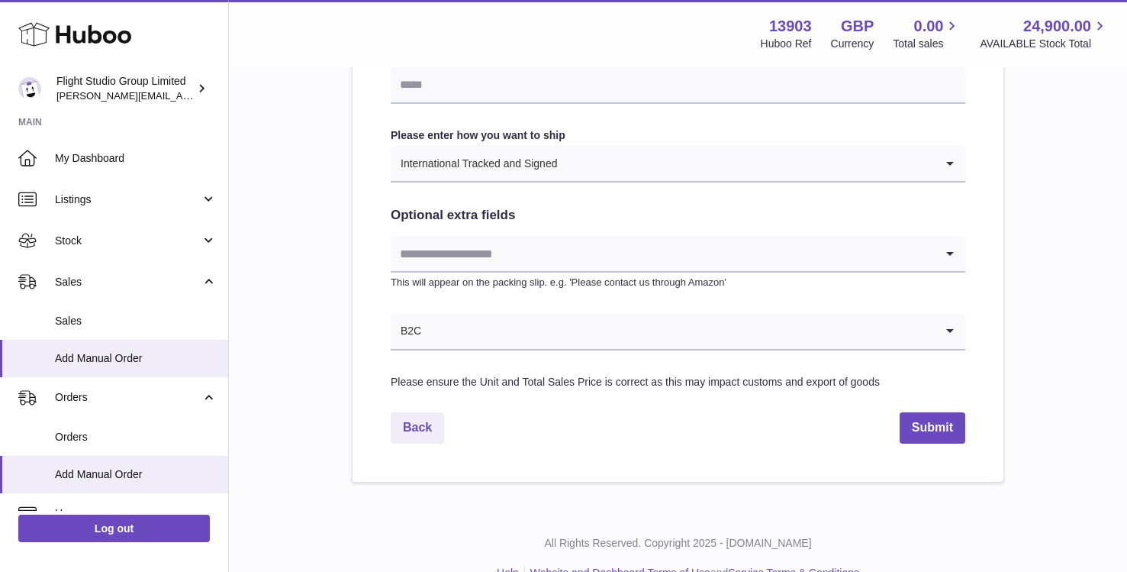
scroll to position [440, 0]
